Goal: Task Accomplishment & Management: Manage account settings

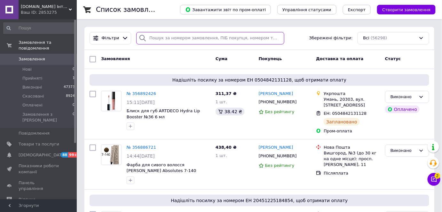
click at [158, 37] on input "search" at bounding box center [210, 38] width 148 height 12
paste input "0971838506"
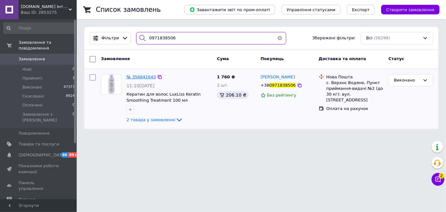
type input "0971838506"
click at [144, 76] on span "№ 356841643" at bounding box center [141, 76] width 29 height 5
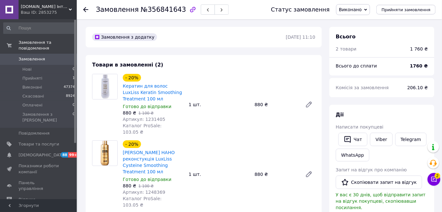
click at [353, 12] on span "Виконано" at bounding box center [350, 9] width 23 height 5
click at [353, 22] on li "Прийнято" at bounding box center [352, 23] width 33 height 10
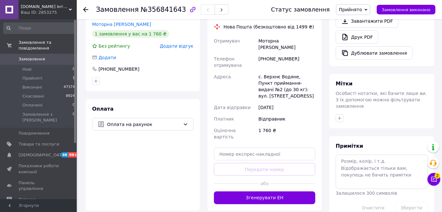
scroll to position [232, 0]
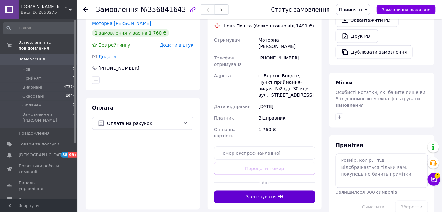
click at [282, 190] on button "Згенерувати ЕН" at bounding box center [264, 196] width 101 height 13
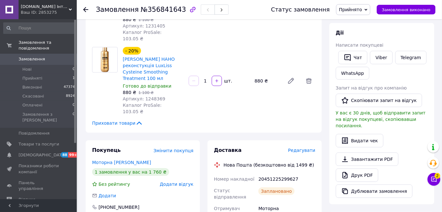
scroll to position [29, 0]
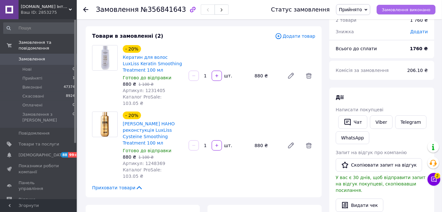
click at [386, 5] on button "Замовлення виконано" at bounding box center [405, 10] width 59 height 10
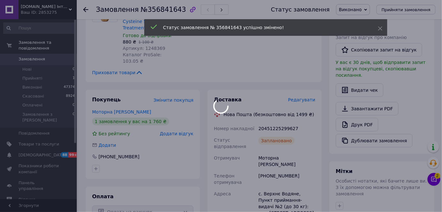
scroll to position [145, 0]
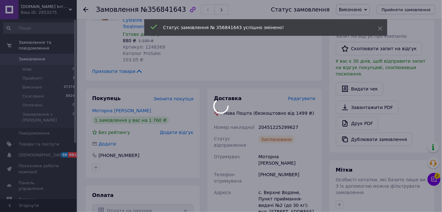
click at [295, 109] on div at bounding box center [221, 106] width 442 height 212
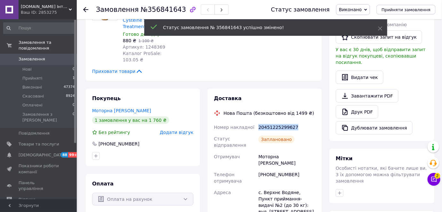
drag, startPoint x: 295, startPoint y: 108, endPoint x: 255, endPoint y: 108, distance: 39.9
click at [255, 121] on div "Номер накладної 20451225299627 Статус відправлення Заплановано Отримувач Моторн…" at bounding box center [264, 198] width 104 height 155
copy div "Номер накладної 20451225299627"
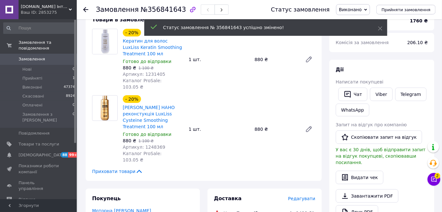
scroll to position [0, 0]
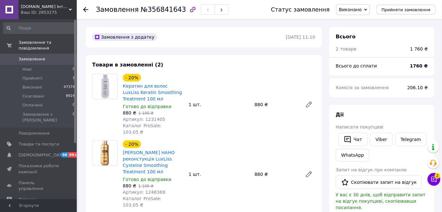
click at [48, 56] on span "Замовлення" at bounding box center [39, 59] width 41 height 6
